Goal: Task Accomplishment & Management: Complete application form

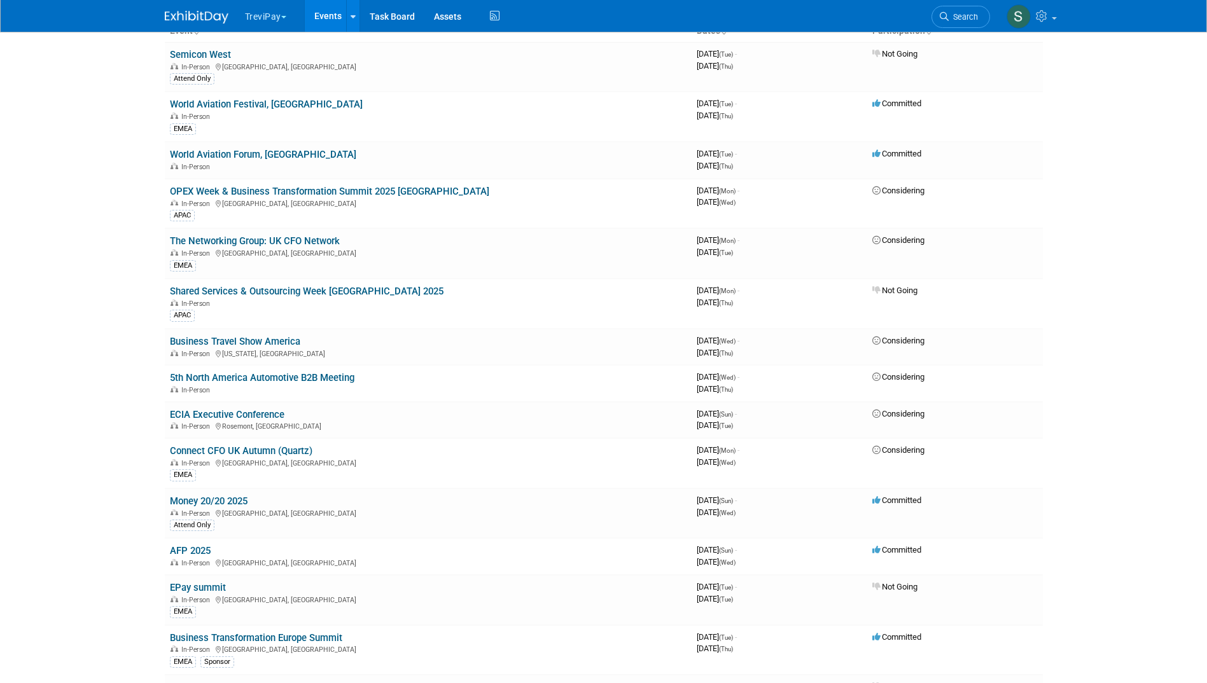
scroll to position [97, 0]
click at [286, 380] on link "5th North America Automotive B2B Meeting" at bounding box center [262, 376] width 184 height 11
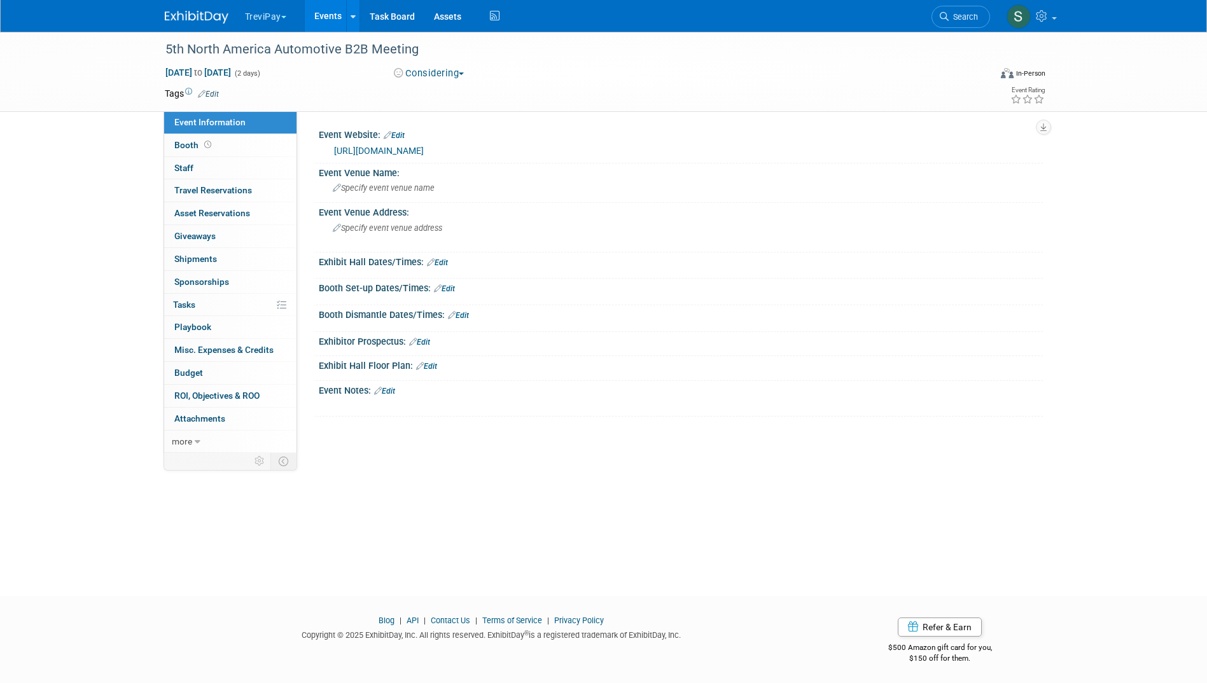
click at [422, 69] on button "Considering" at bounding box center [429, 73] width 80 height 13
click at [429, 92] on link "Committed" at bounding box center [440, 94] width 100 height 18
click at [393, 146] on link "http://auto.capim.com.mx" at bounding box center [379, 151] width 90 height 10
click at [191, 394] on span "ROI, Objectives & ROO 0" at bounding box center [216, 396] width 85 height 10
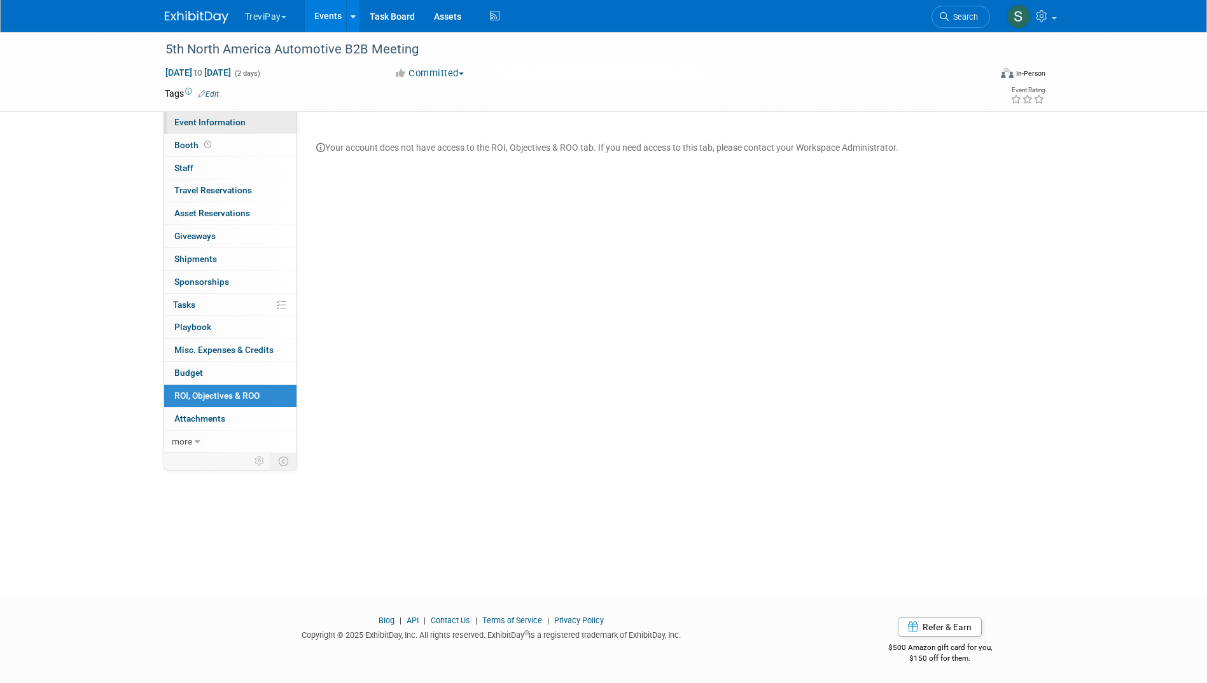
click at [216, 121] on span "Event Information" at bounding box center [209, 122] width 71 height 10
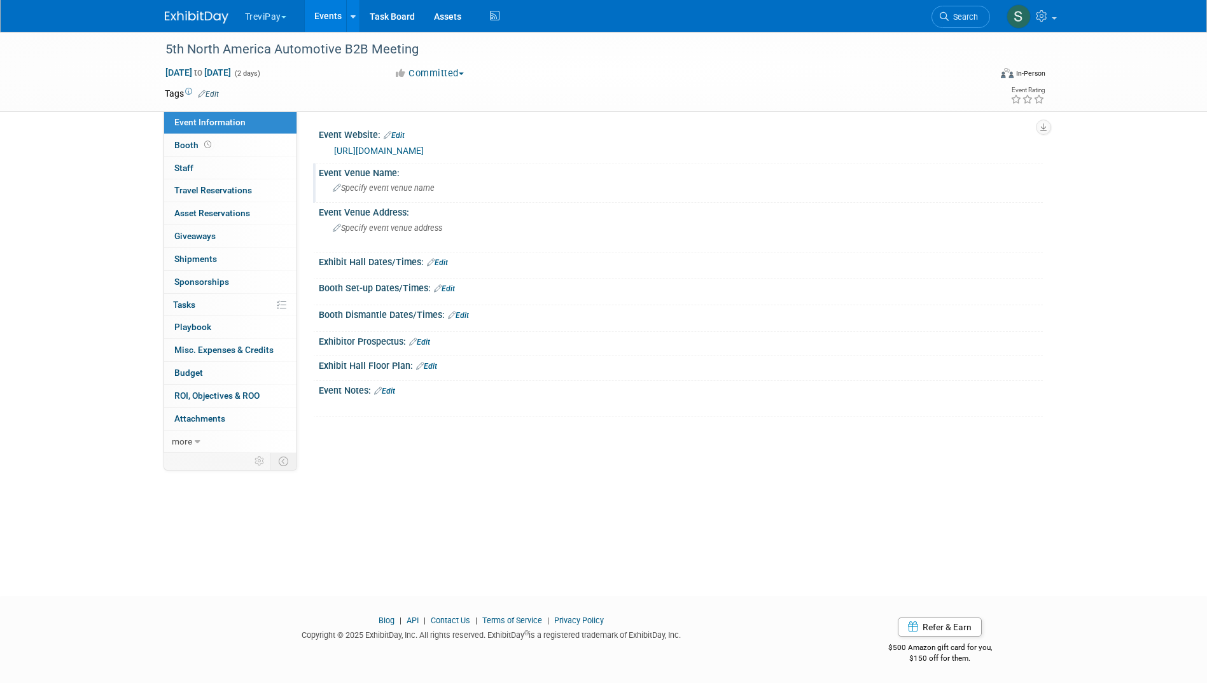
click at [469, 193] on div "Specify event venue name" at bounding box center [680, 188] width 705 height 20
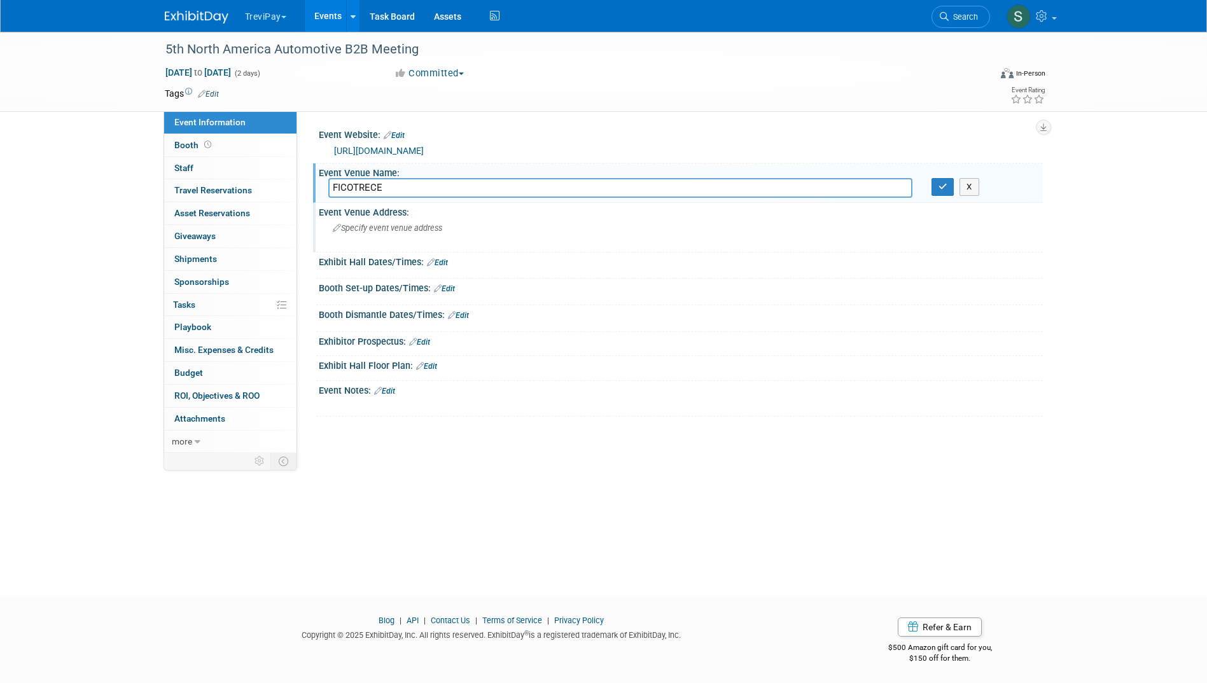
click at [506, 229] on div "Specify event venue address" at bounding box center [469, 232] width 282 height 29
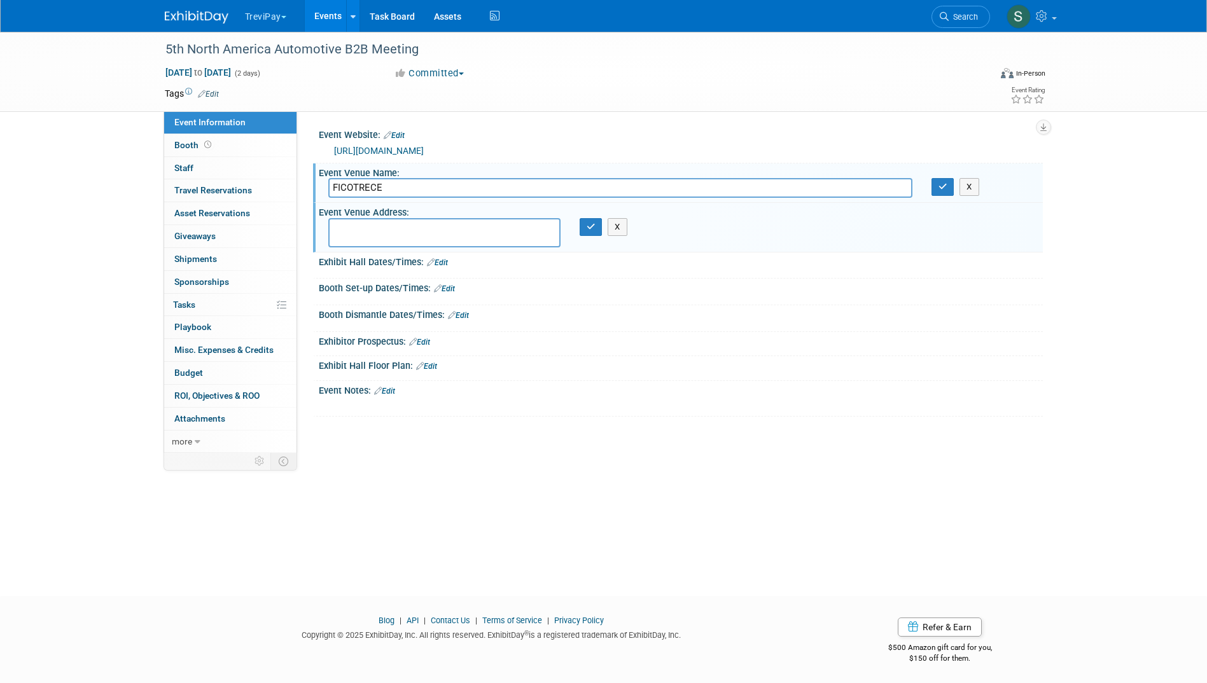
click at [417, 193] on input "FICOTRECE" at bounding box center [620, 188] width 584 height 20
type input "FICOTRECE Complejo Tres Centurias"
click at [944, 178] on button "button" at bounding box center [942, 187] width 23 height 18
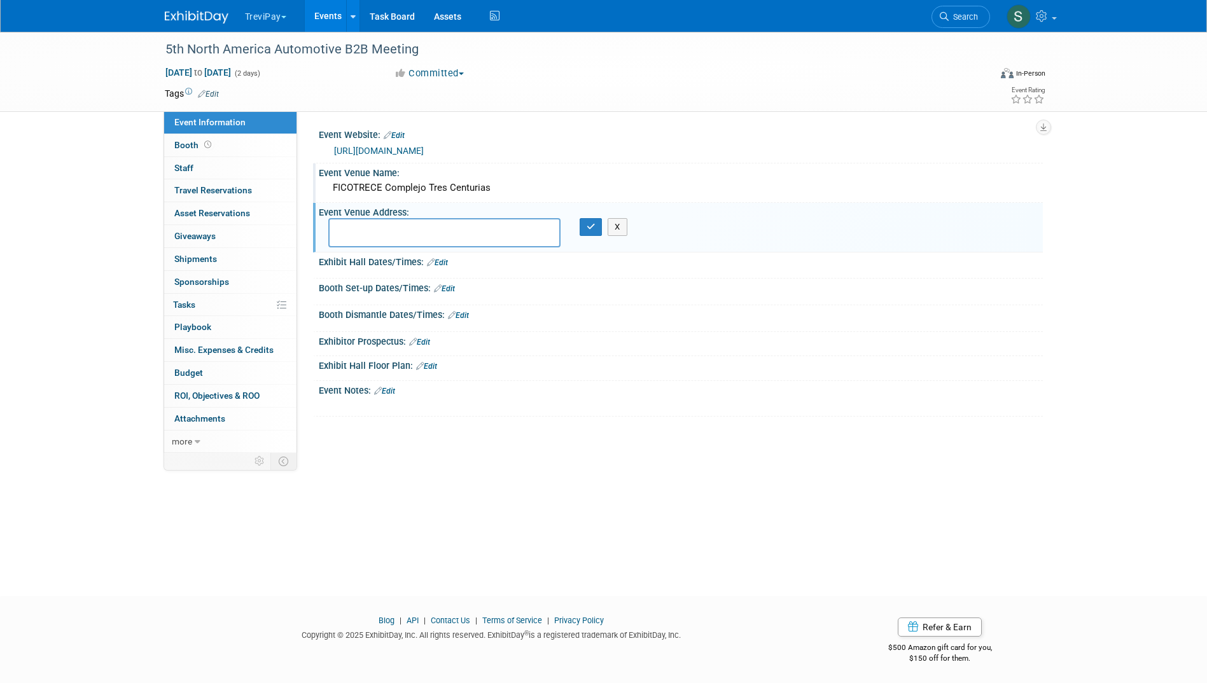
click at [200, 17] on img at bounding box center [197, 17] width 64 height 13
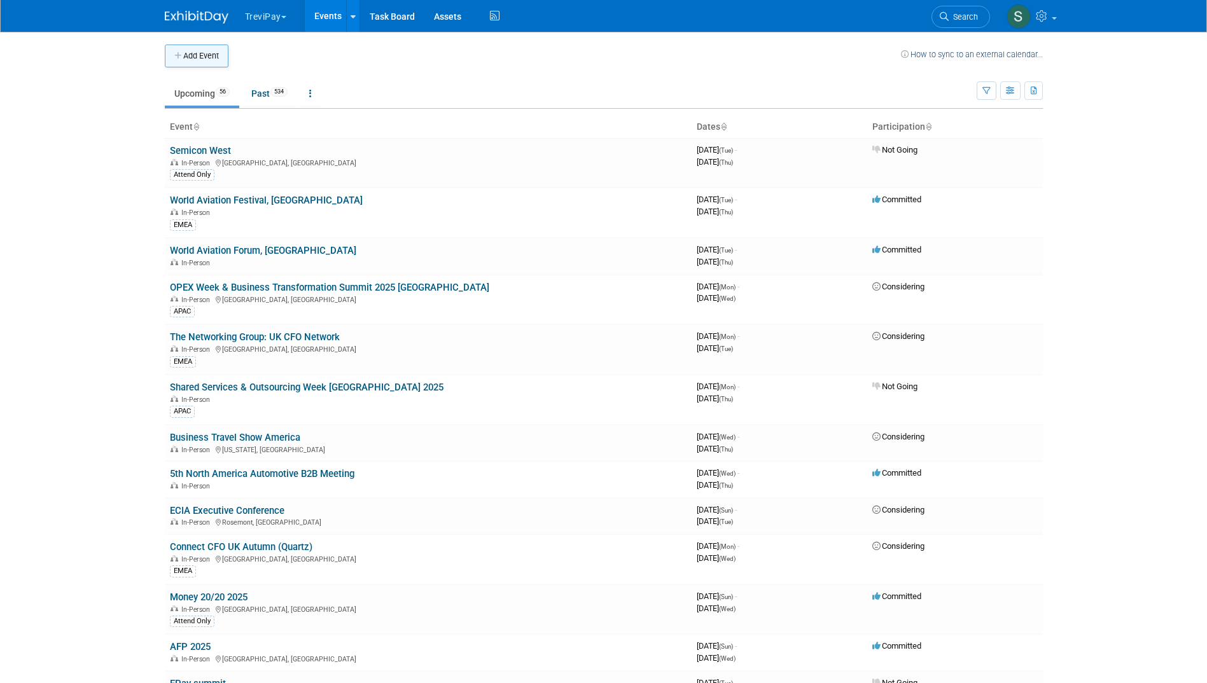
click at [191, 60] on button "Add Event" at bounding box center [197, 56] width 64 height 23
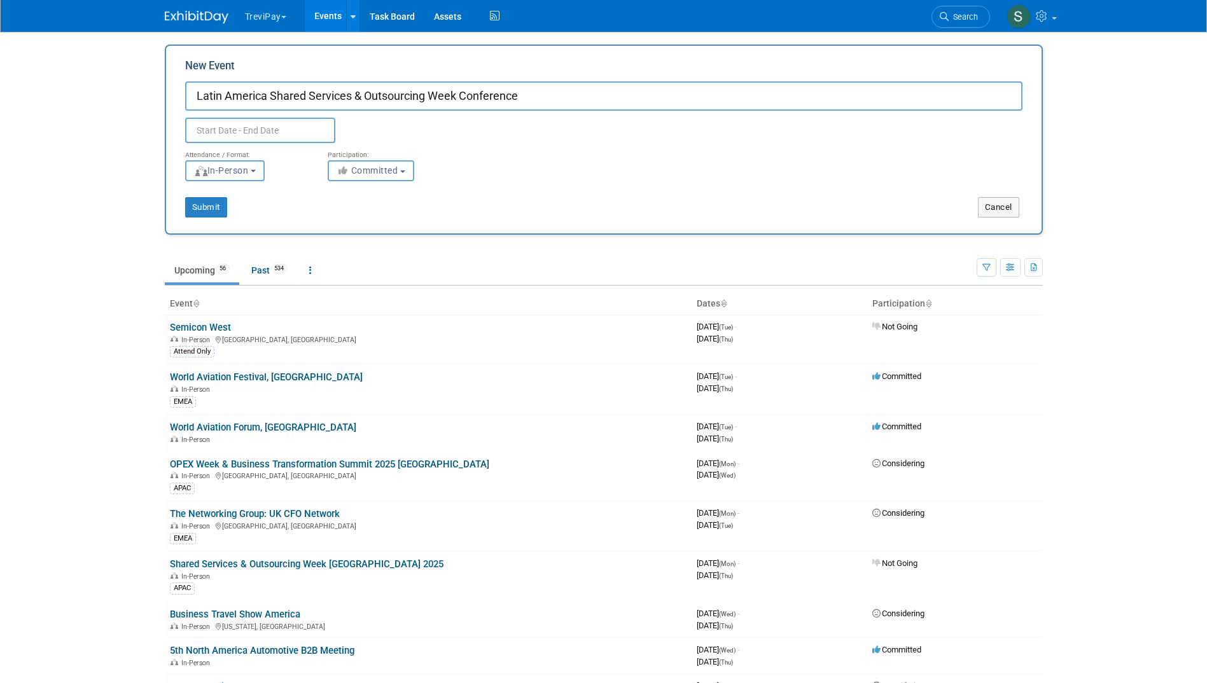
type input "Latin America Shared Services & Outsourcing Week Conference"
click at [219, 131] on input "text" at bounding box center [260, 130] width 150 height 25
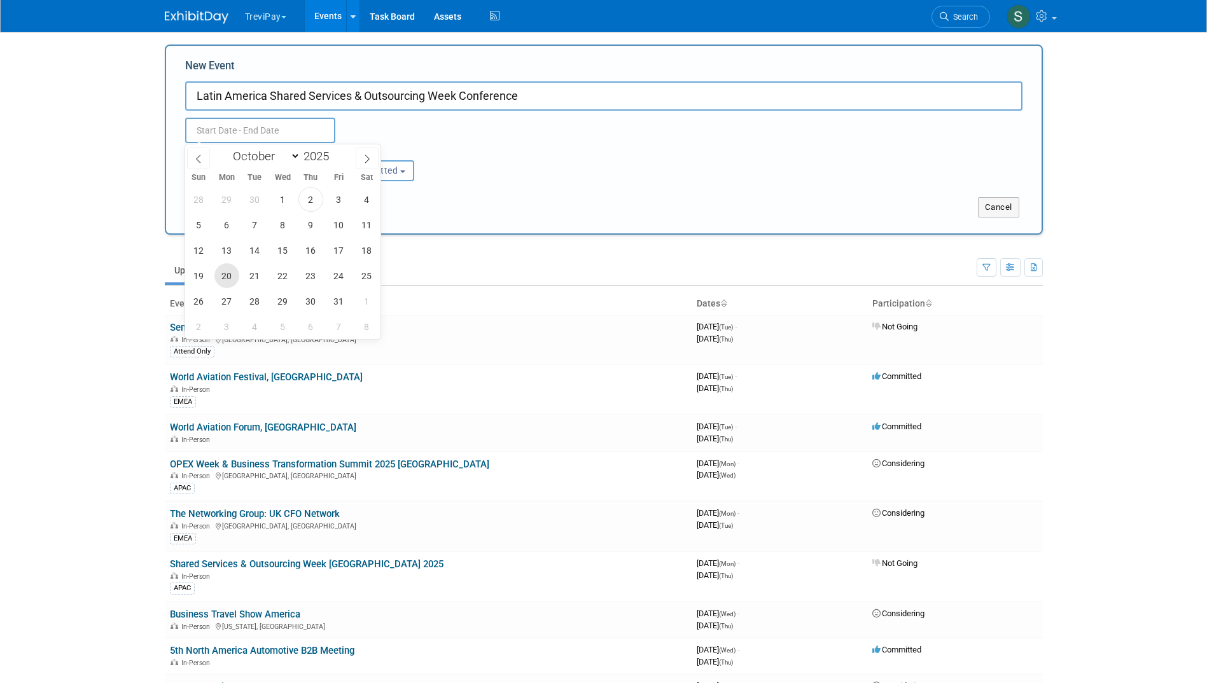
click at [227, 268] on span "20" at bounding box center [226, 275] width 25 height 25
click at [301, 270] on span "23" at bounding box center [310, 275] width 25 height 25
type input "Oct 20, 2025 to Oct 23, 2025"
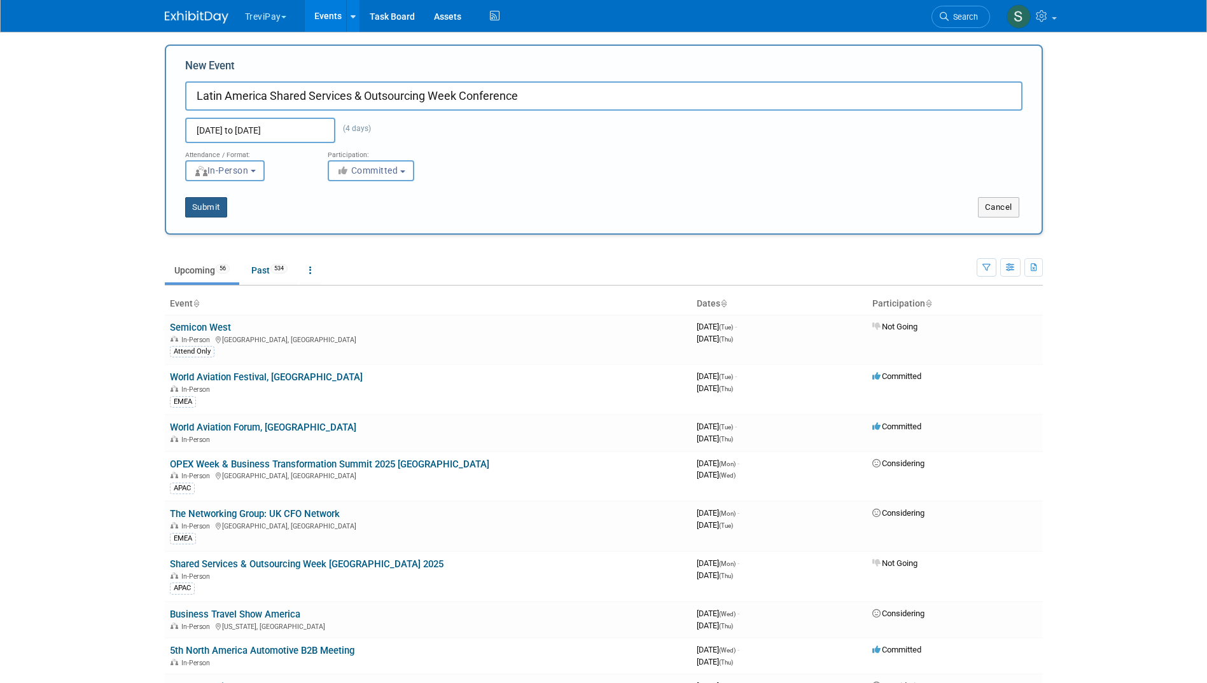
click at [217, 204] on button "Submit" at bounding box center [206, 207] width 42 height 20
type input "Latin America Shared Services & Outsourcing Week Conference"
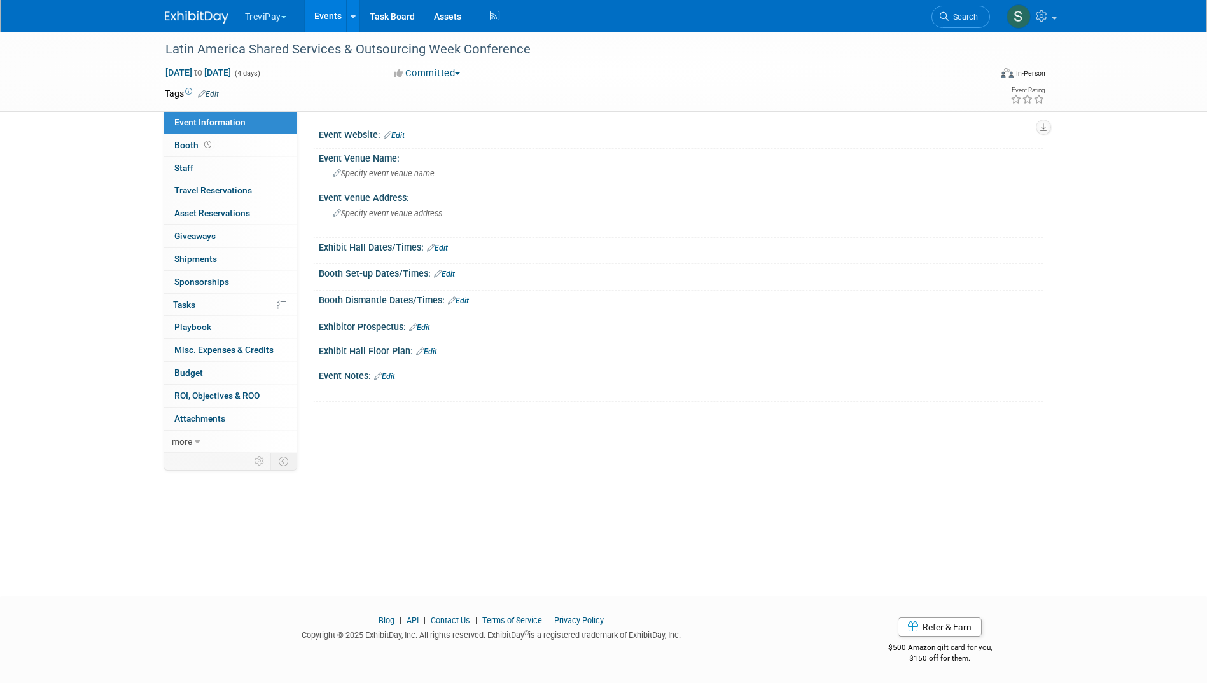
click at [391, 139] on link "Edit" at bounding box center [394, 135] width 21 height 9
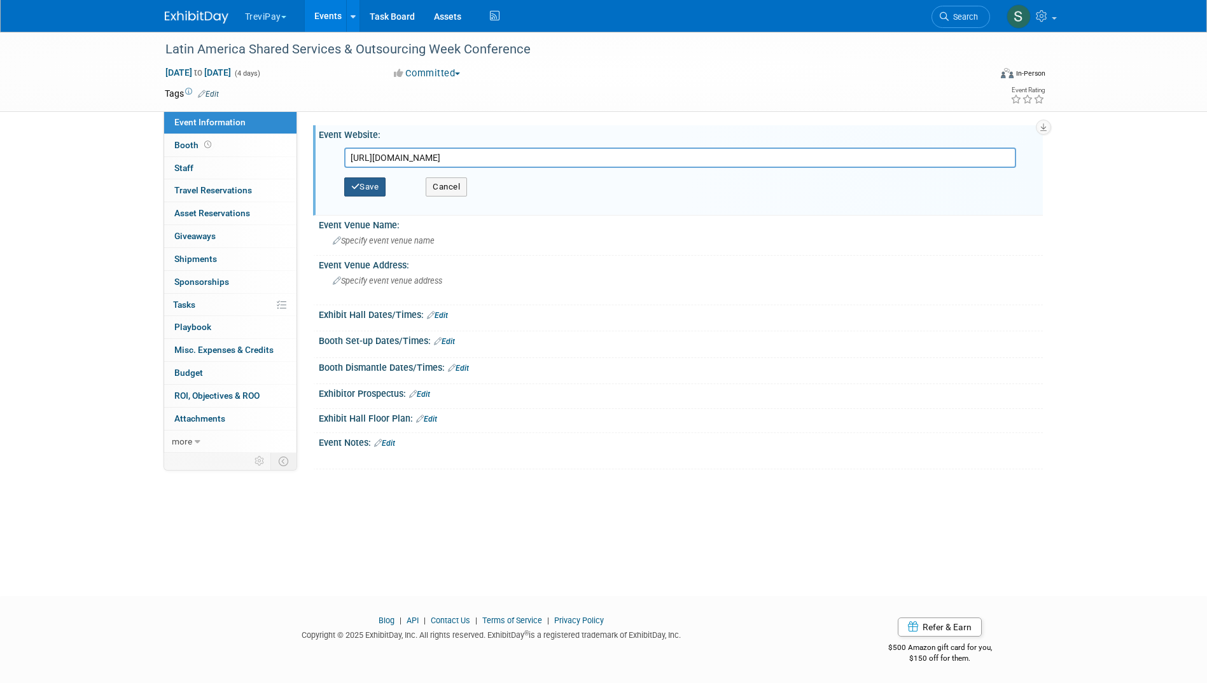
type input "https://www.ssonetwork.com/events-shared-services-week-latam"
click at [371, 181] on button "Save" at bounding box center [365, 186] width 42 height 19
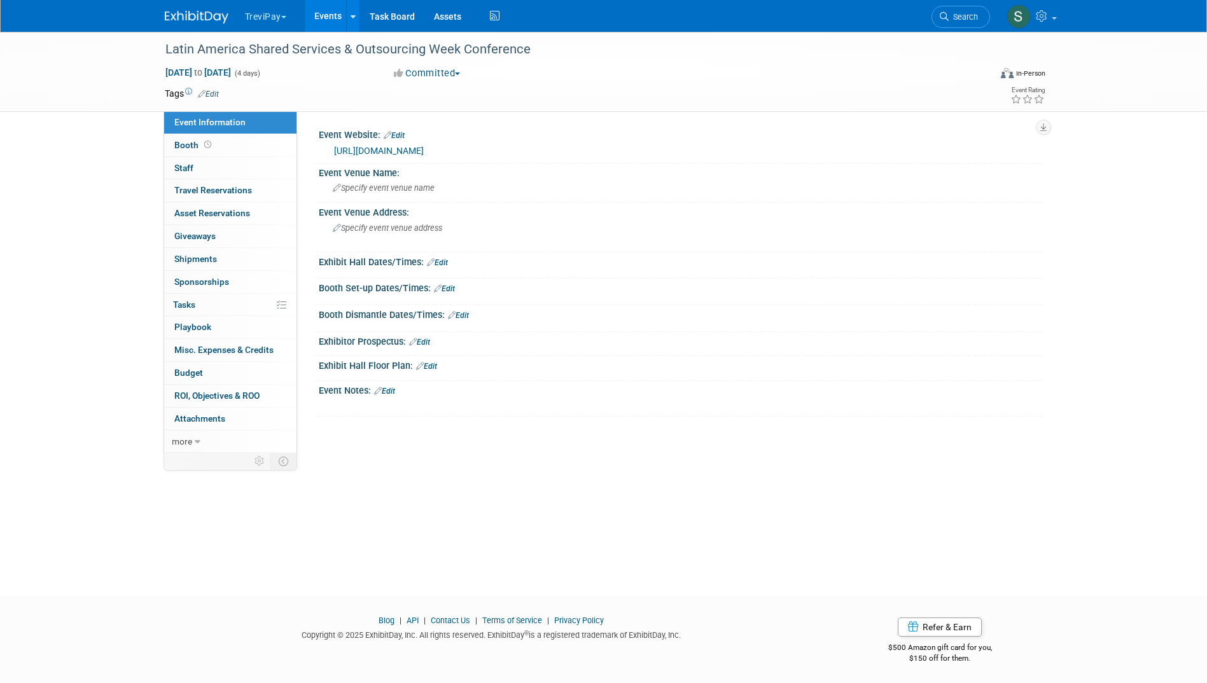
click at [202, 10] on link at bounding box center [204, 11] width 79 height 10
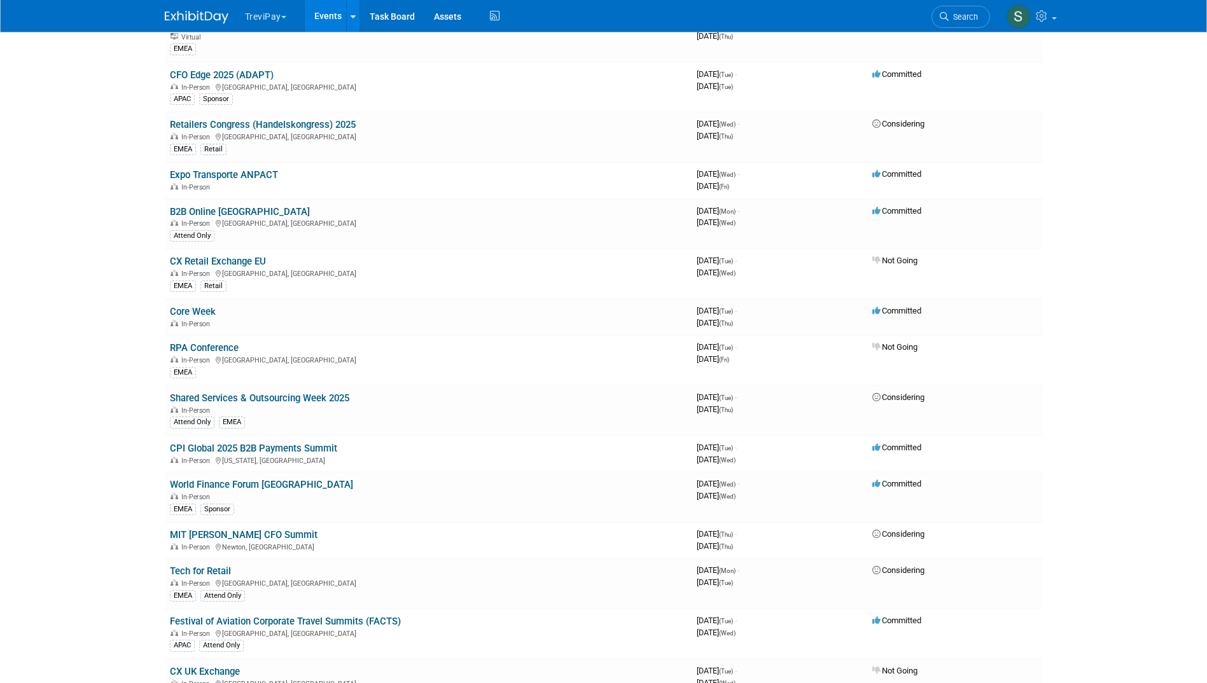
scroll to position [1033, 0]
